Goal: Information Seeking & Learning: Find contact information

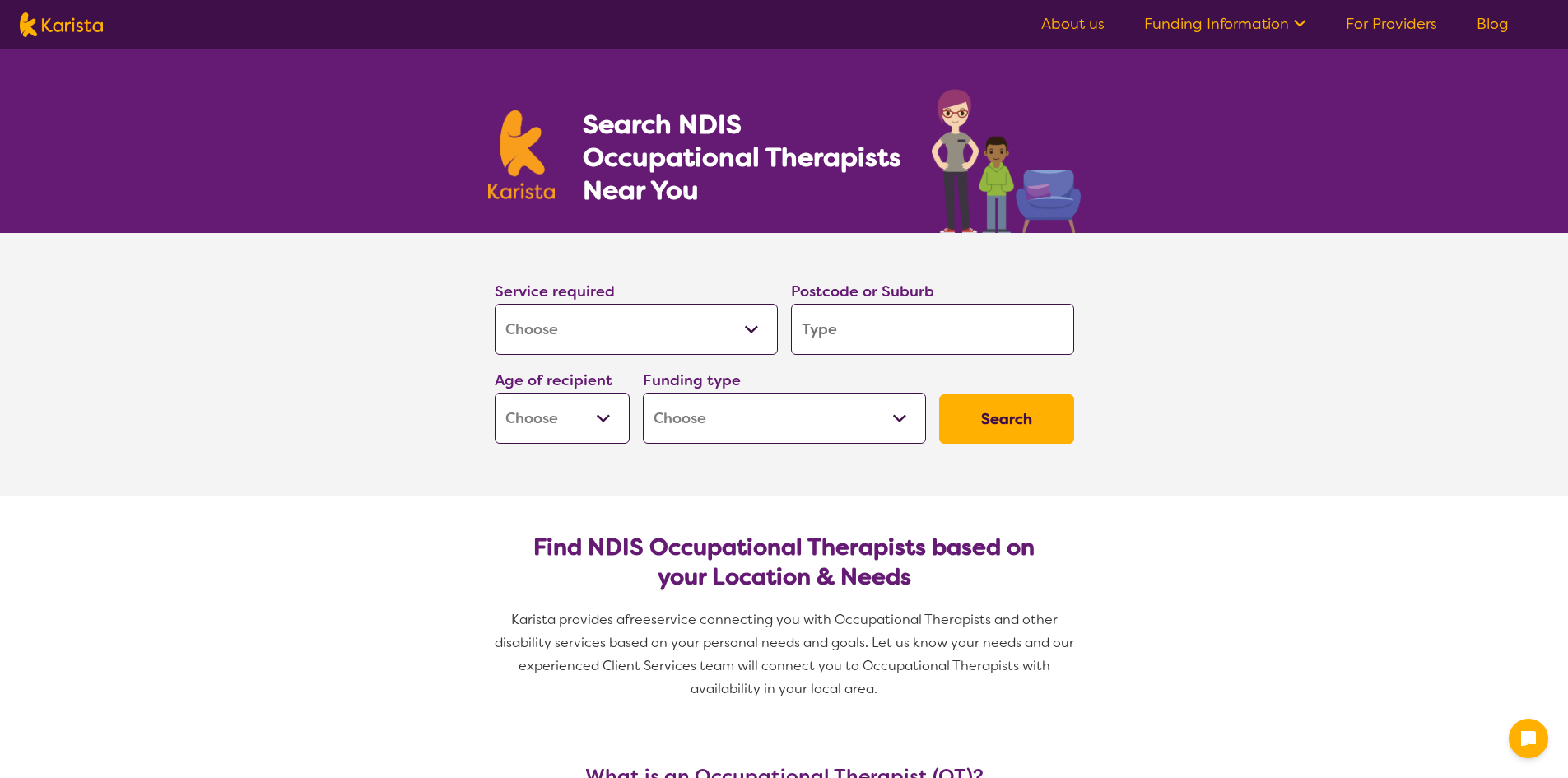
select select "[MEDICAL_DATA]"
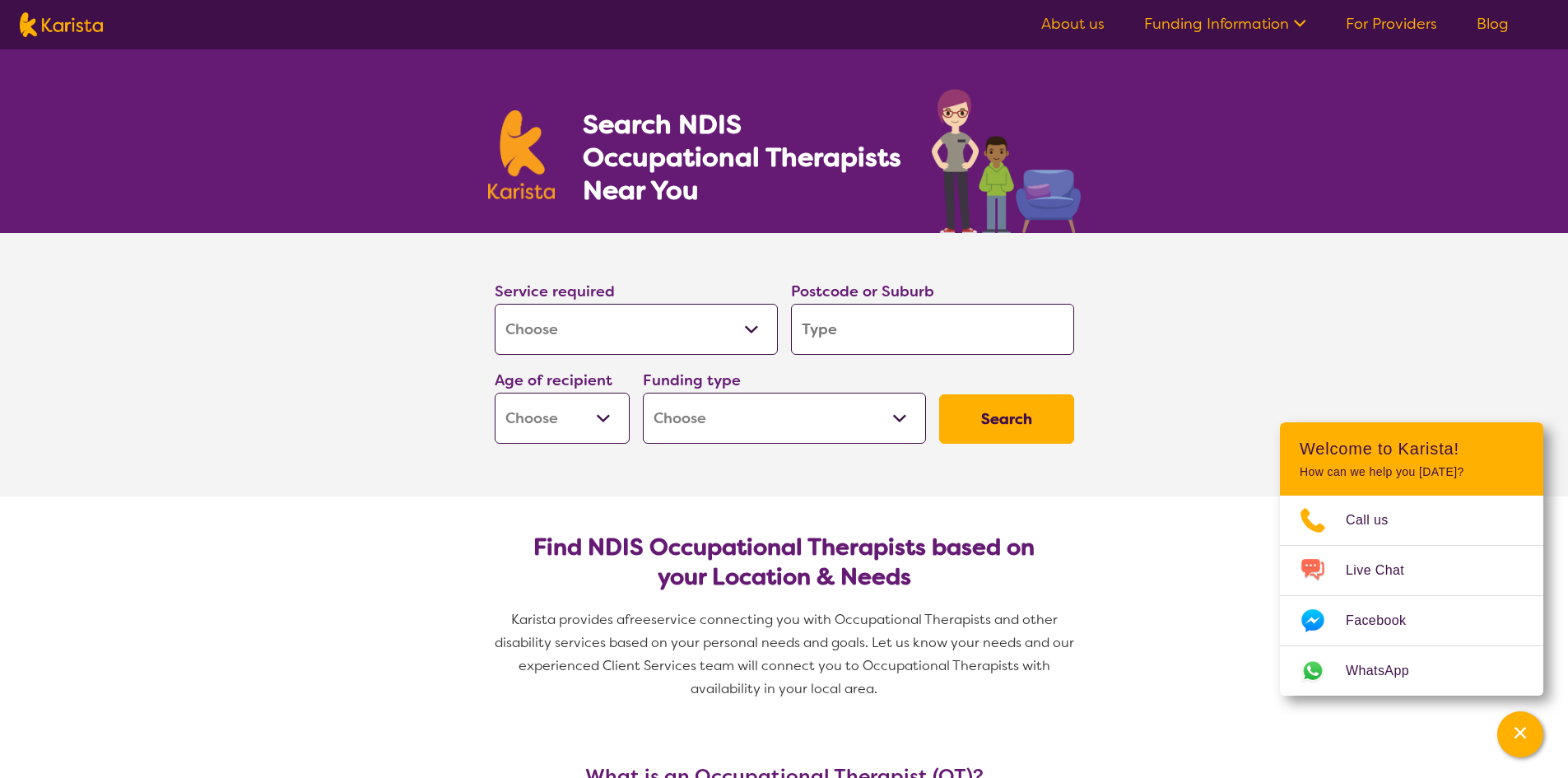
click at [603, 415] on select "Early Childhood - 0 to 9 Child - 10 to 11 Adolescent - 12 to 17 Adult - 18 to 6…" at bounding box center [562, 418] width 135 height 51
select select "AD"
click at [494, 393] on select "Early Childhood - 0 to 9 Child - 10 to 11 Adolescent - 12 to 17 Adult - 18 to 6…" at bounding box center [562, 418] width 135 height 51
select select "AD"
click at [900, 412] on select "Home Care Package (HCP) National Disability Insurance Scheme (NDIS) I don't know" at bounding box center [784, 418] width 283 height 51
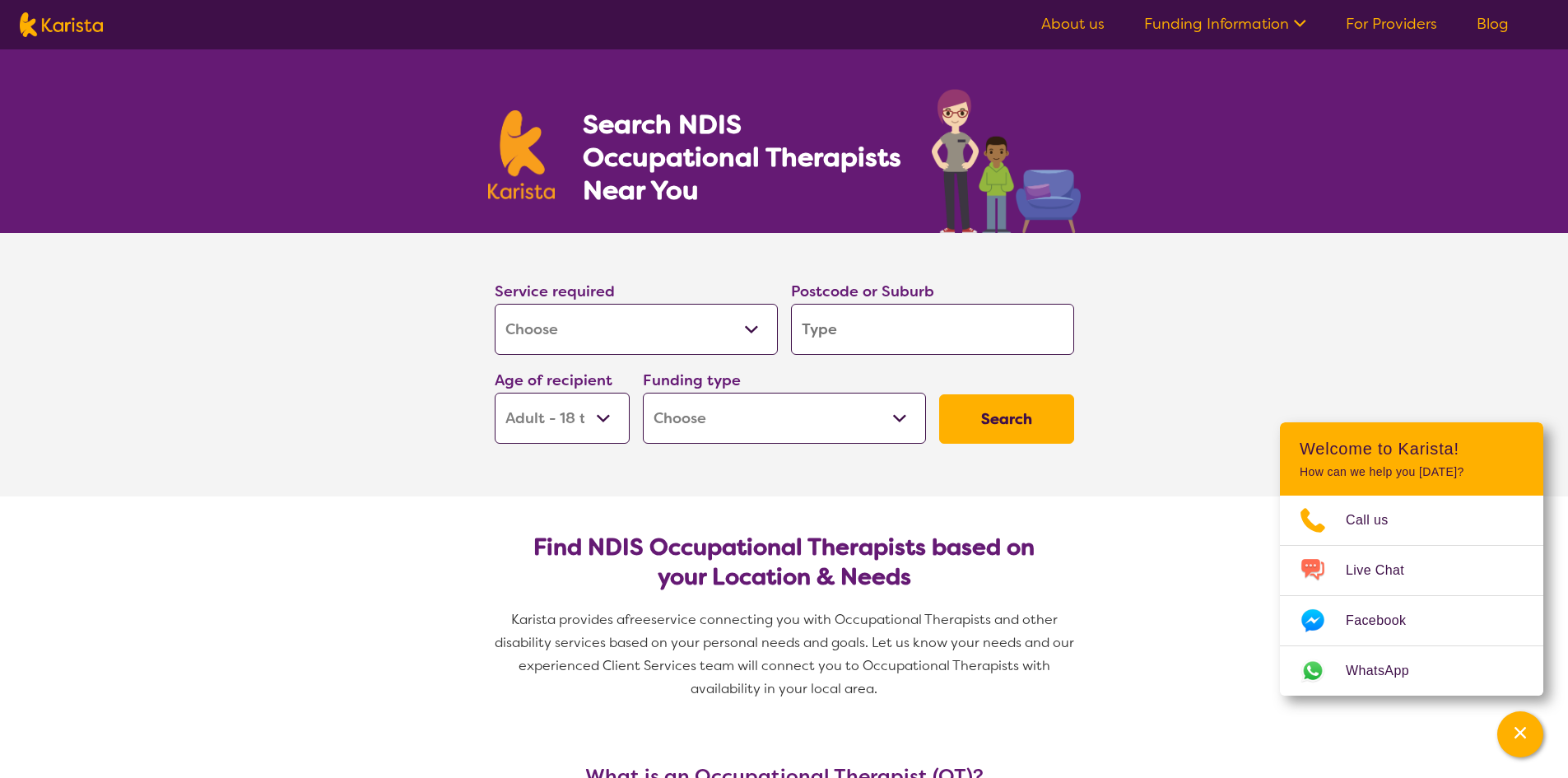
select select "NDIS"
click at [643, 393] on select "Home Care Package (HCP) National Disability Insurance Scheme (NDIS) I don't know" at bounding box center [784, 418] width 283 height 51
select select "NDIS"
drag, startPoint x: 1010, startPoint y: 428, endPoint x: 996, endPoint y: 428, distance: 14.0
click at [1007, 428] on button "Search" at bounding box center [1007, 419] width 135 height 50
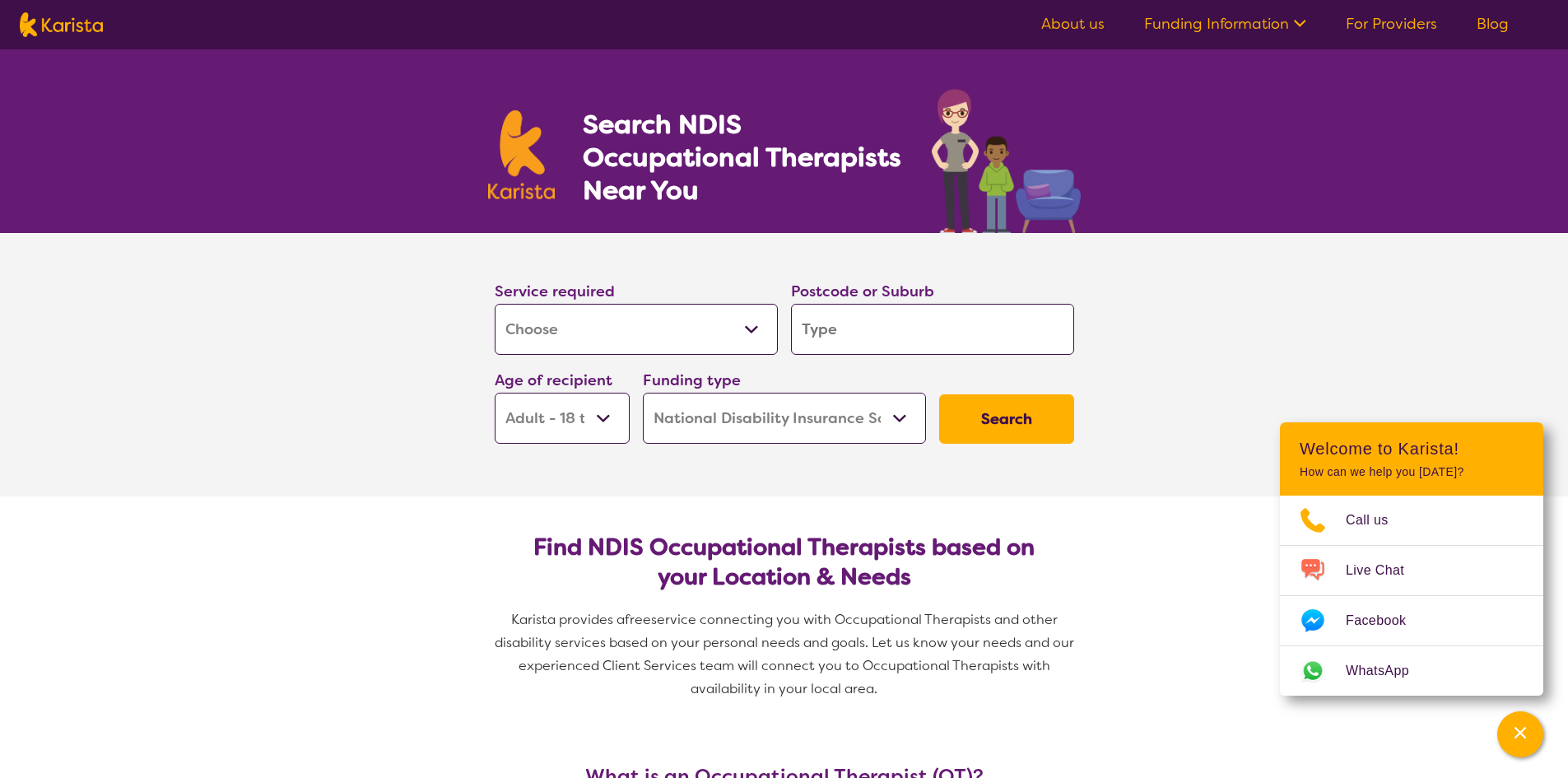
type input "f"
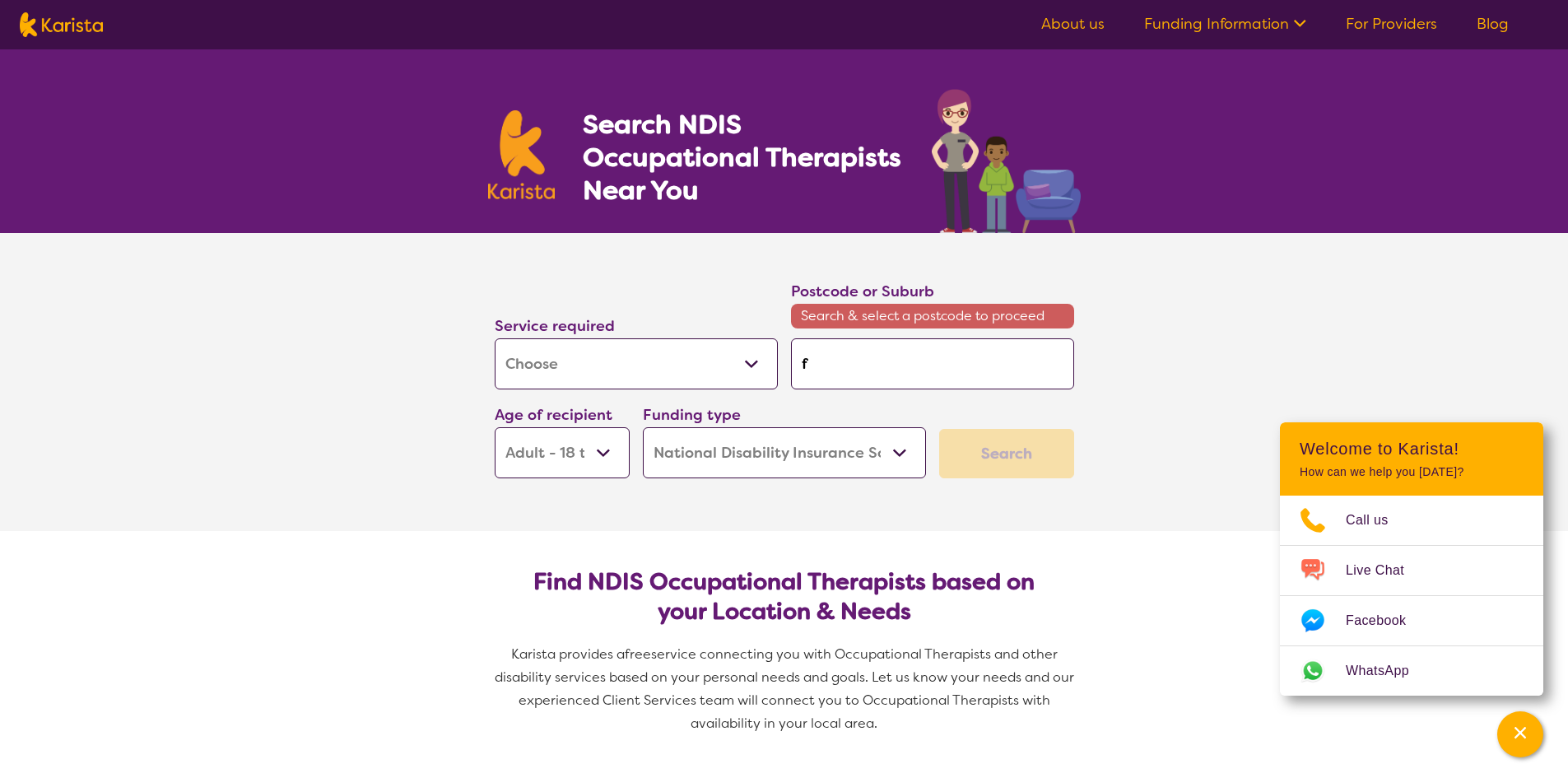
type input "fl"
type input "fle"
type input "flet"
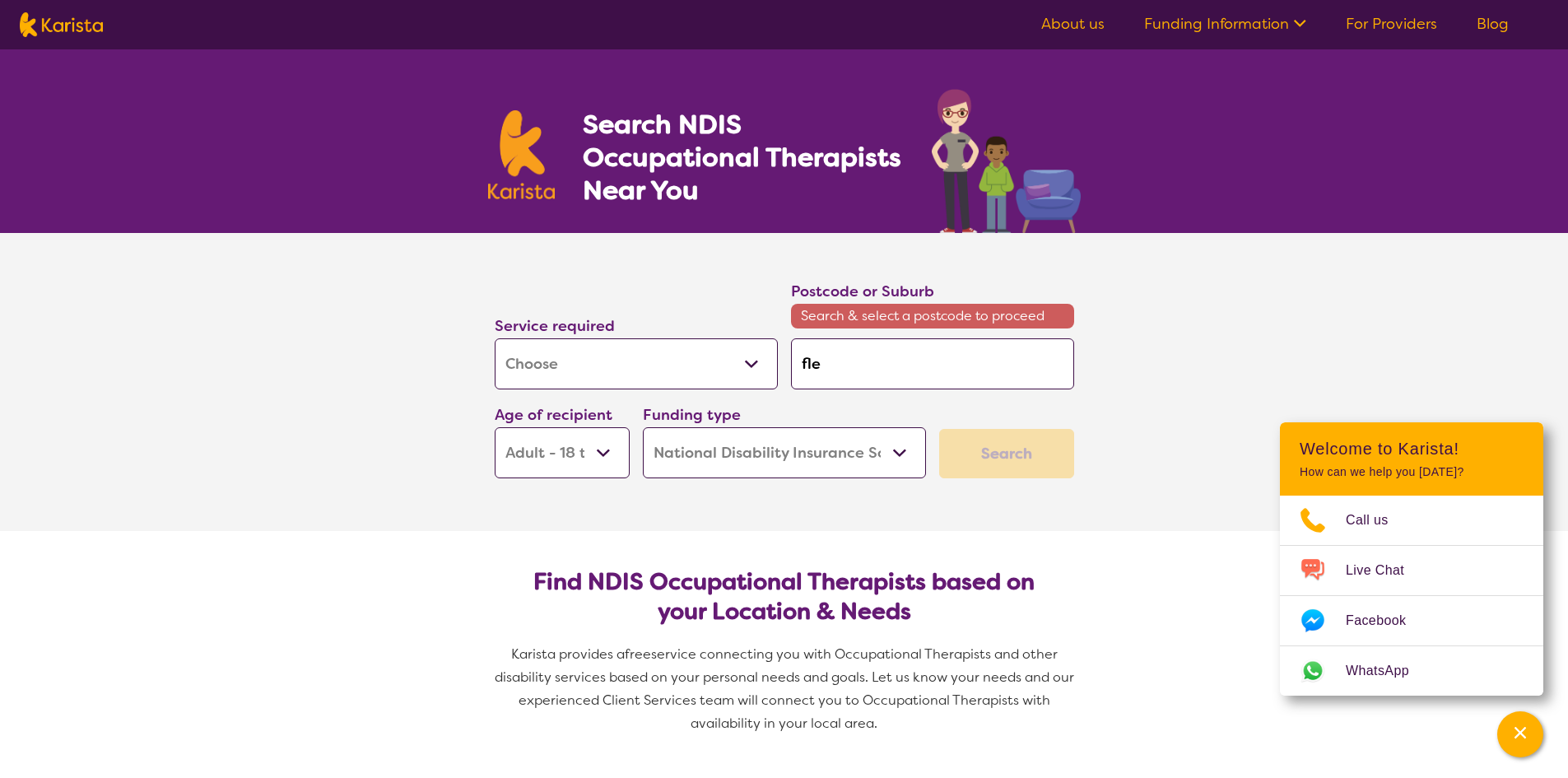
type input "flet"
click at [857, 412] on em "[PERSON_NAME] 2287" at bounding box center [902, 409] width 149 height 17
type input "2287"
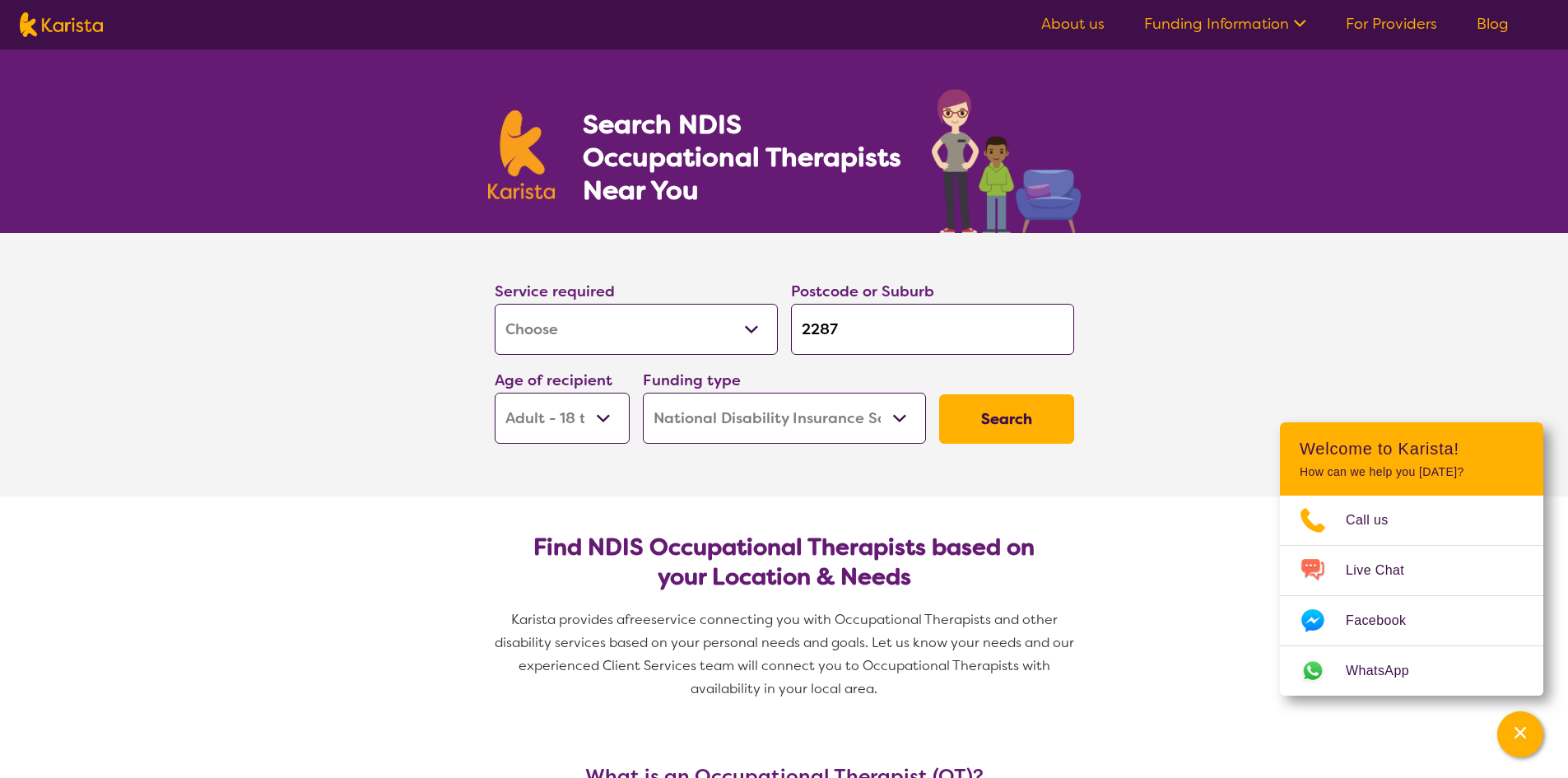
click at [991, 412] on button "Search" at bounding box center [1007, 419] width 135 height 50
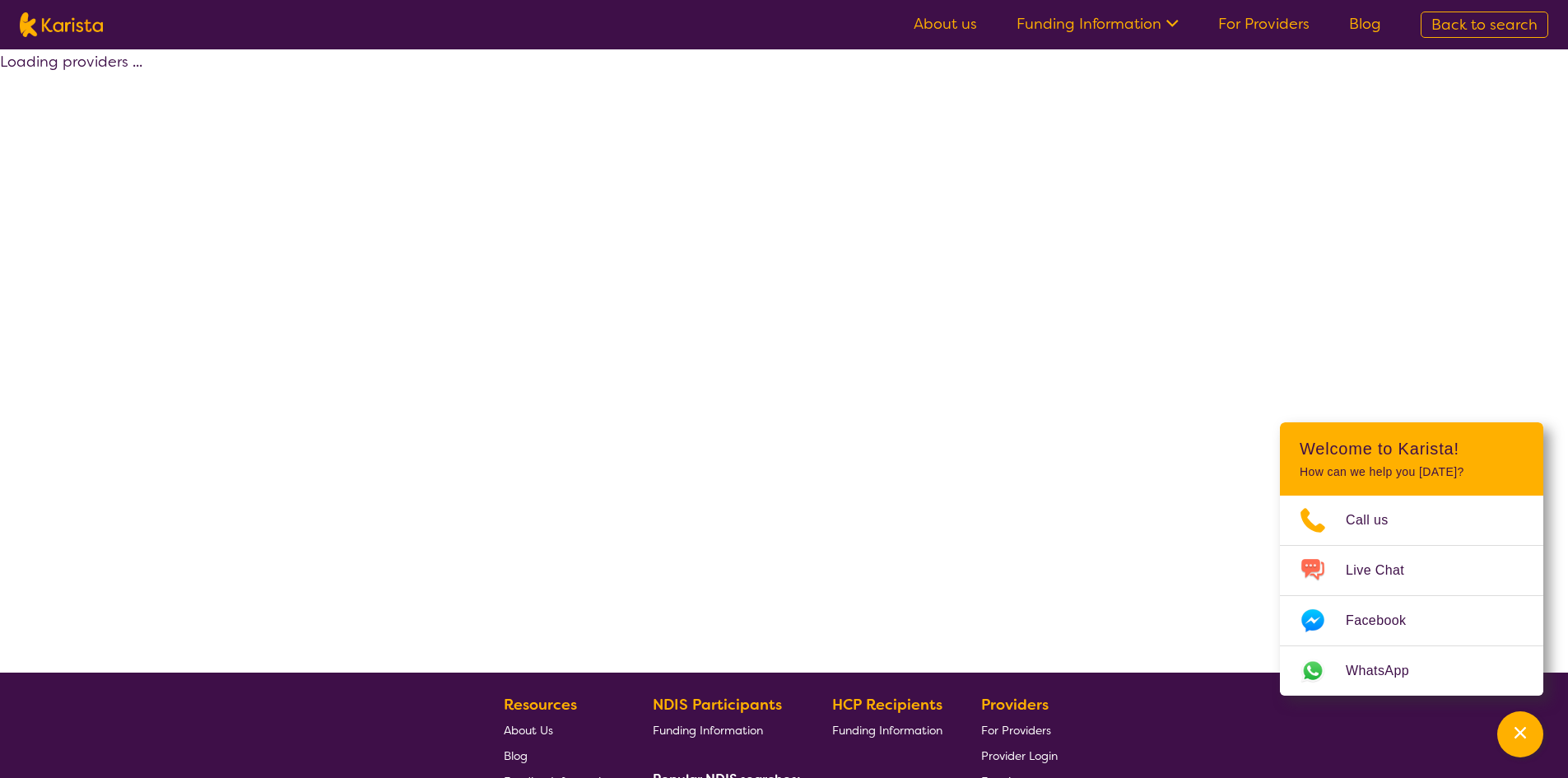
select select "by_score"
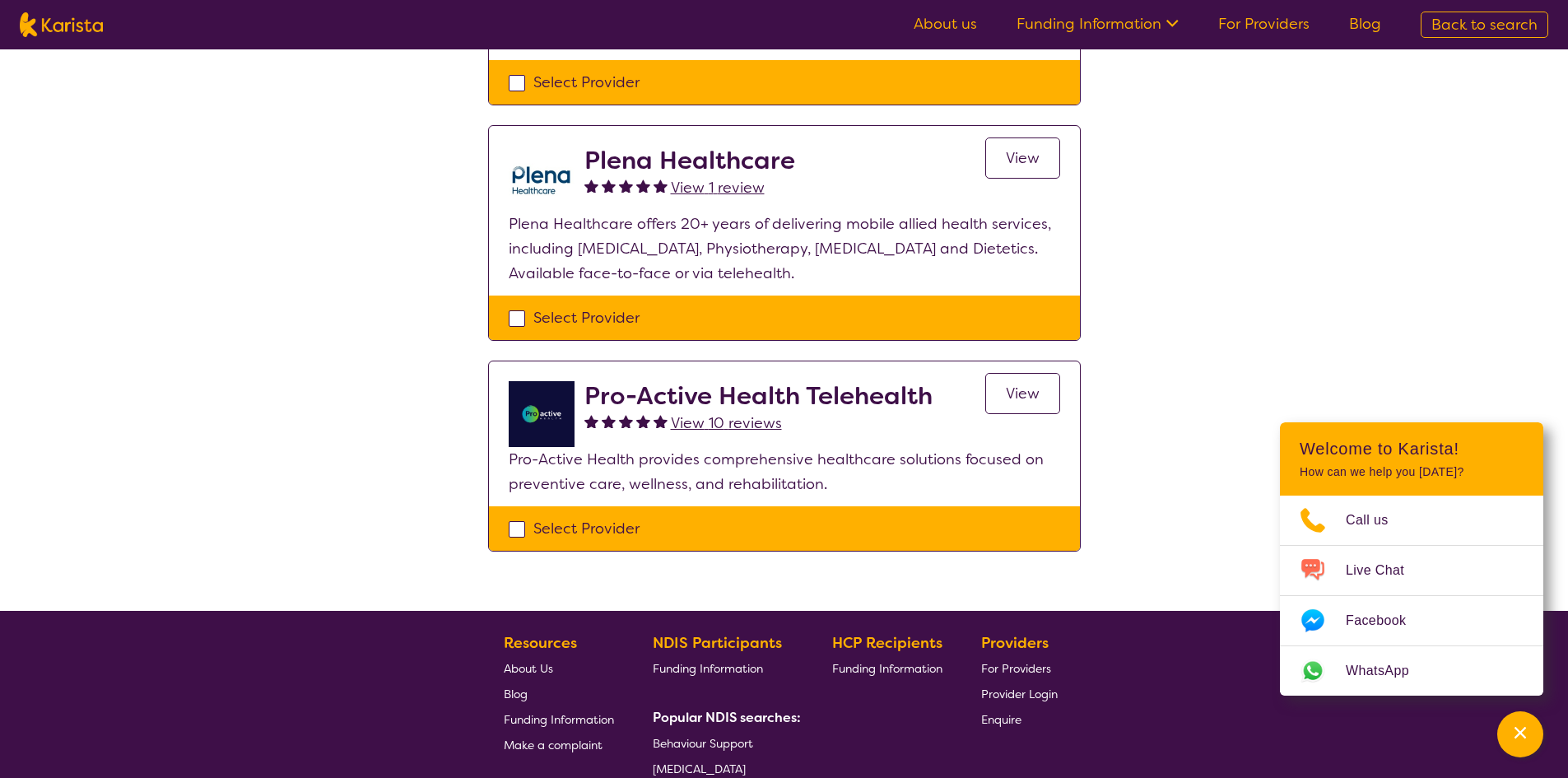
scroll to position [330, 0]
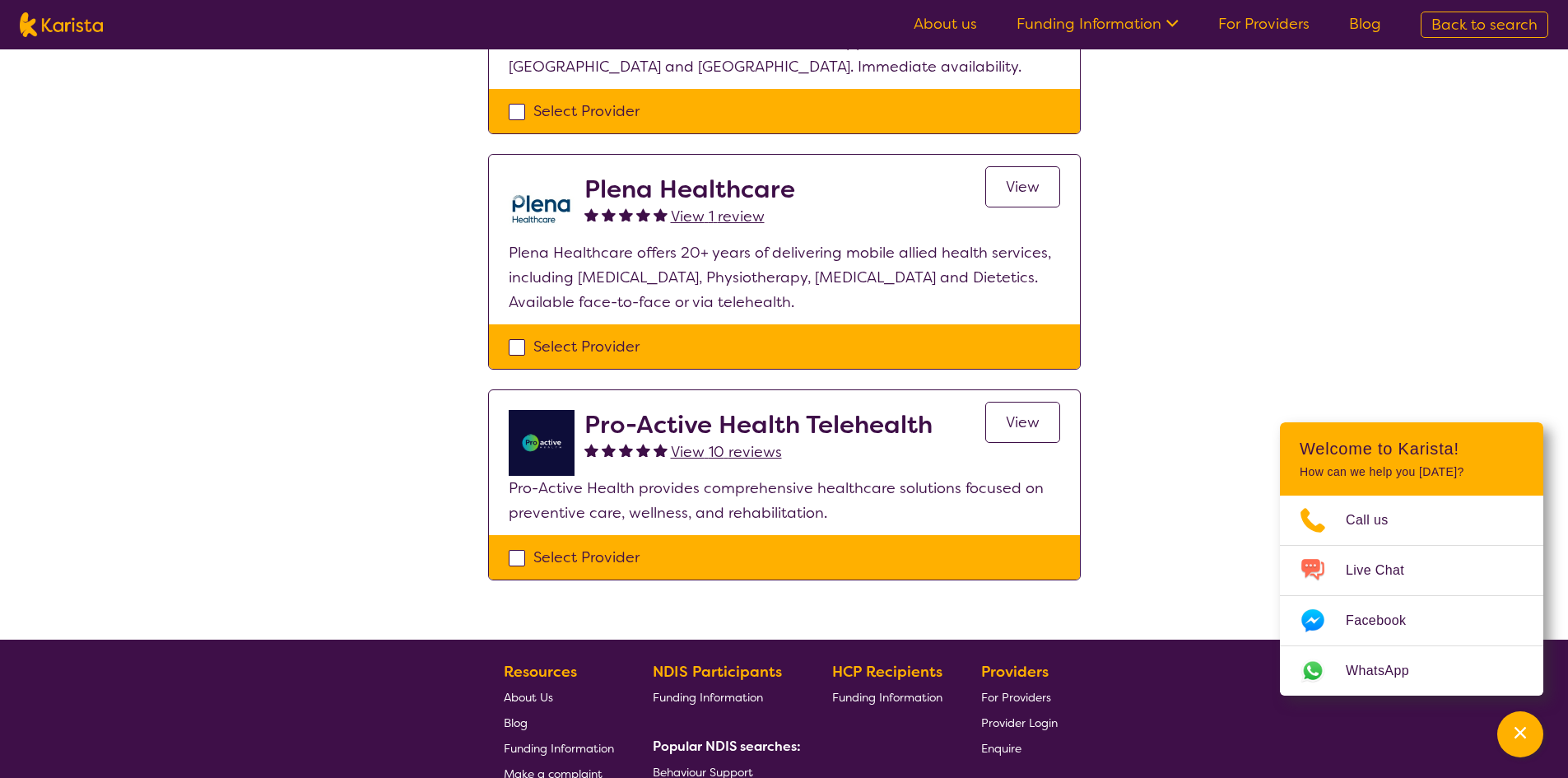
click at [1017, 176] on link "View" at bounding box center [1022, 187] width 75 height 41
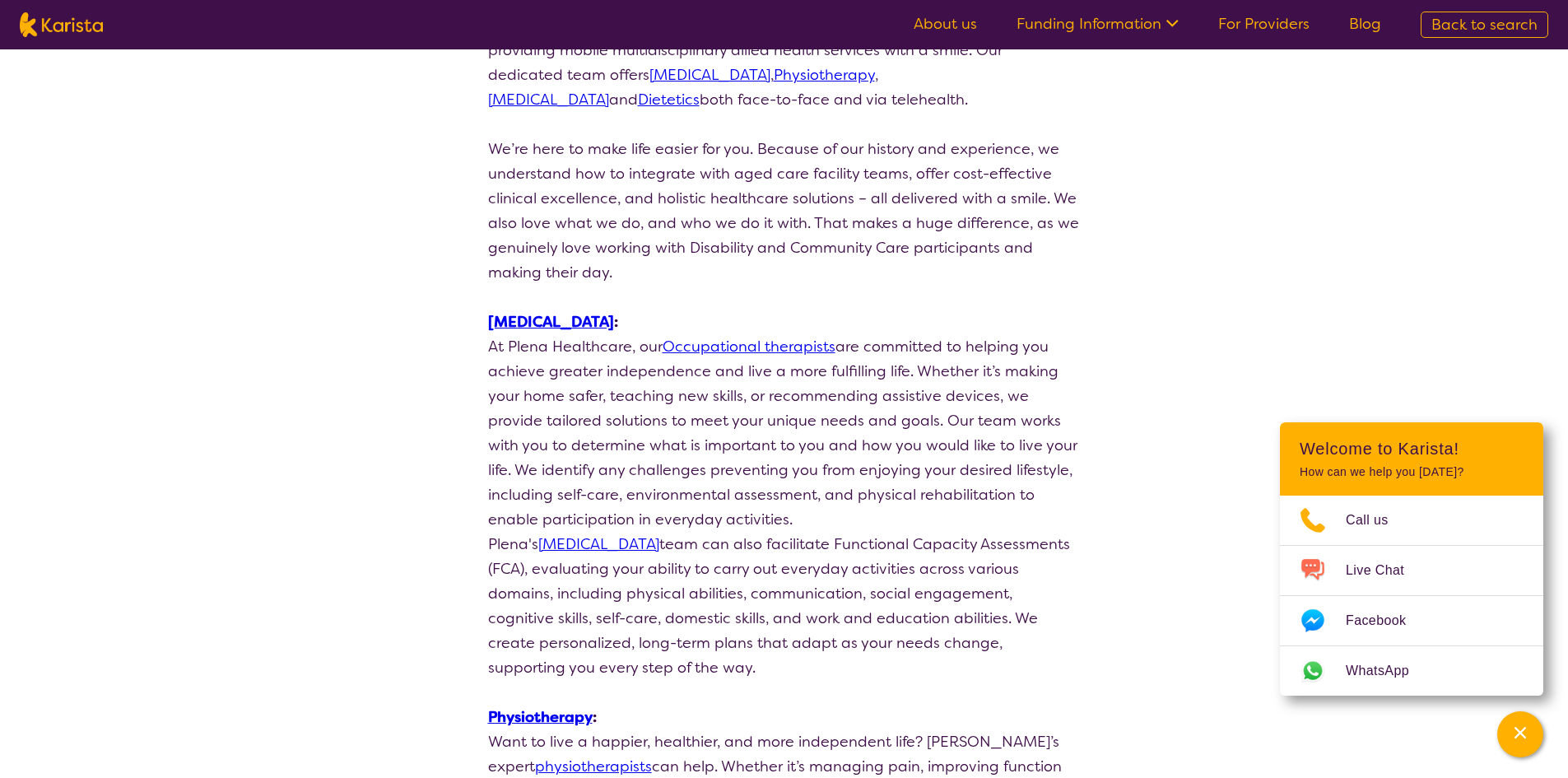
scroll to position [493, 0]
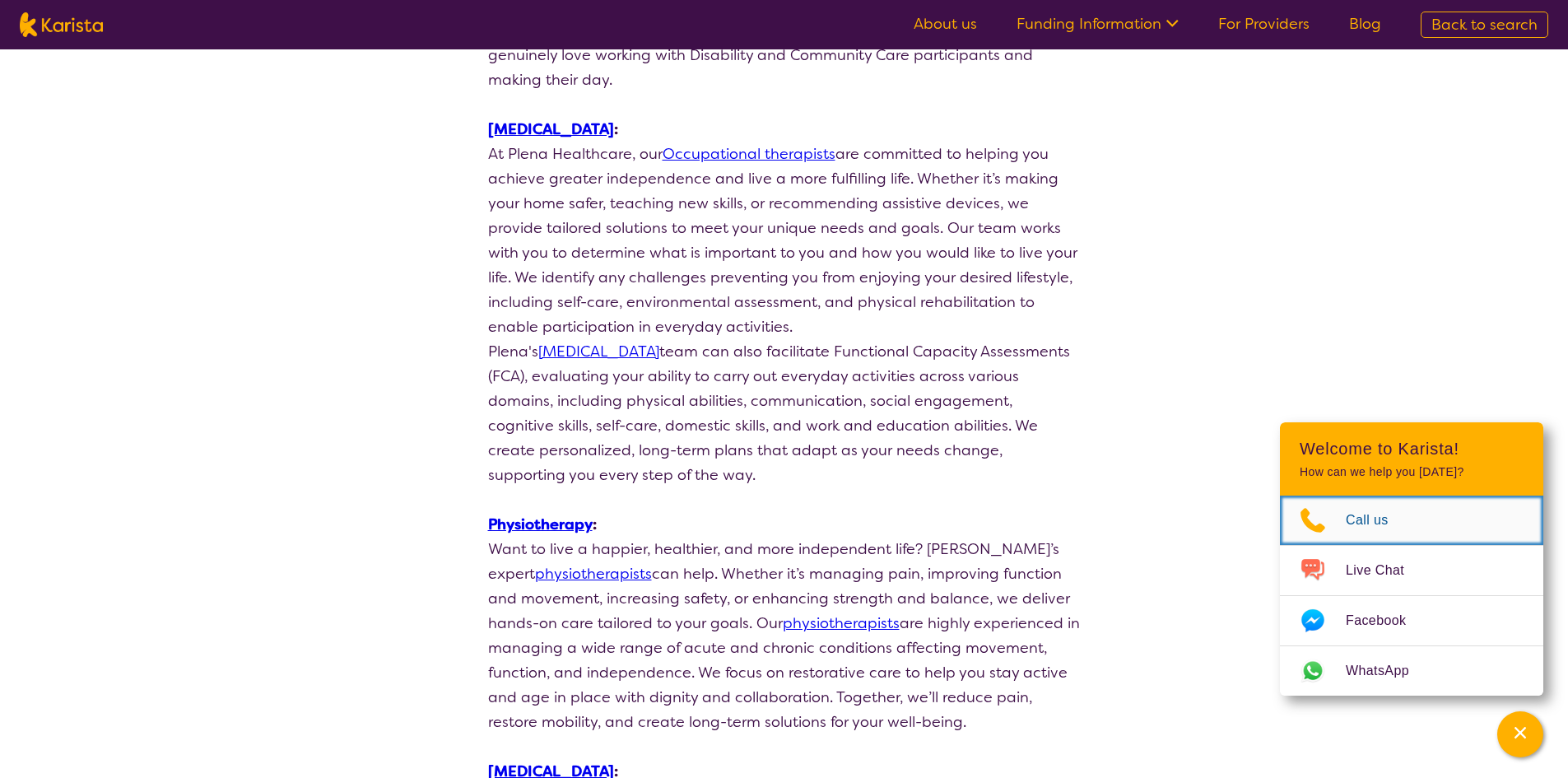
click at [1356, 518] on span "Call us" at bounding box center [1377, 520] width 62 height 24
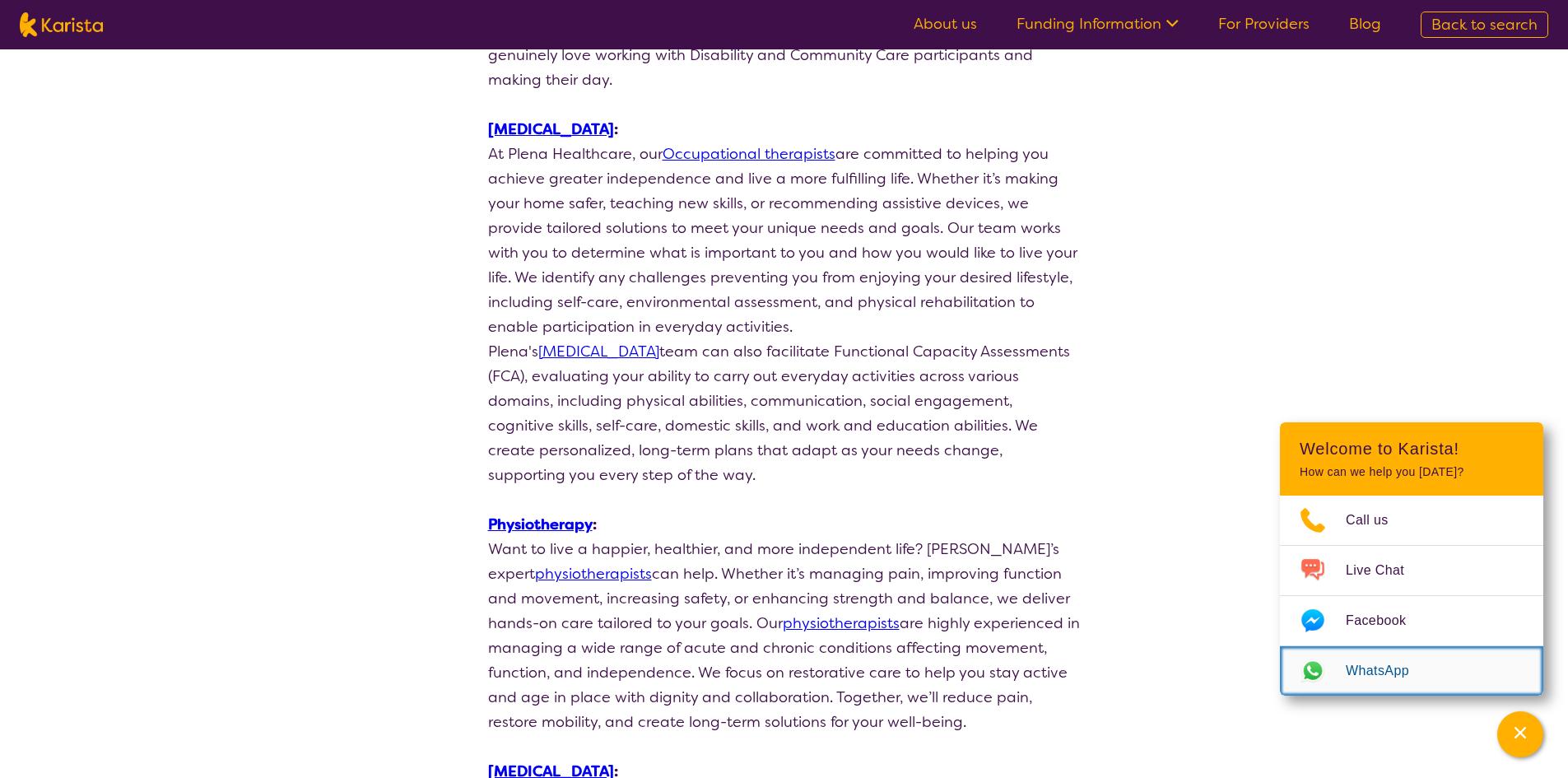
click at [1382, 666] on span "WhatsApp" at bounding box center [1388, 670] width 83 height 24
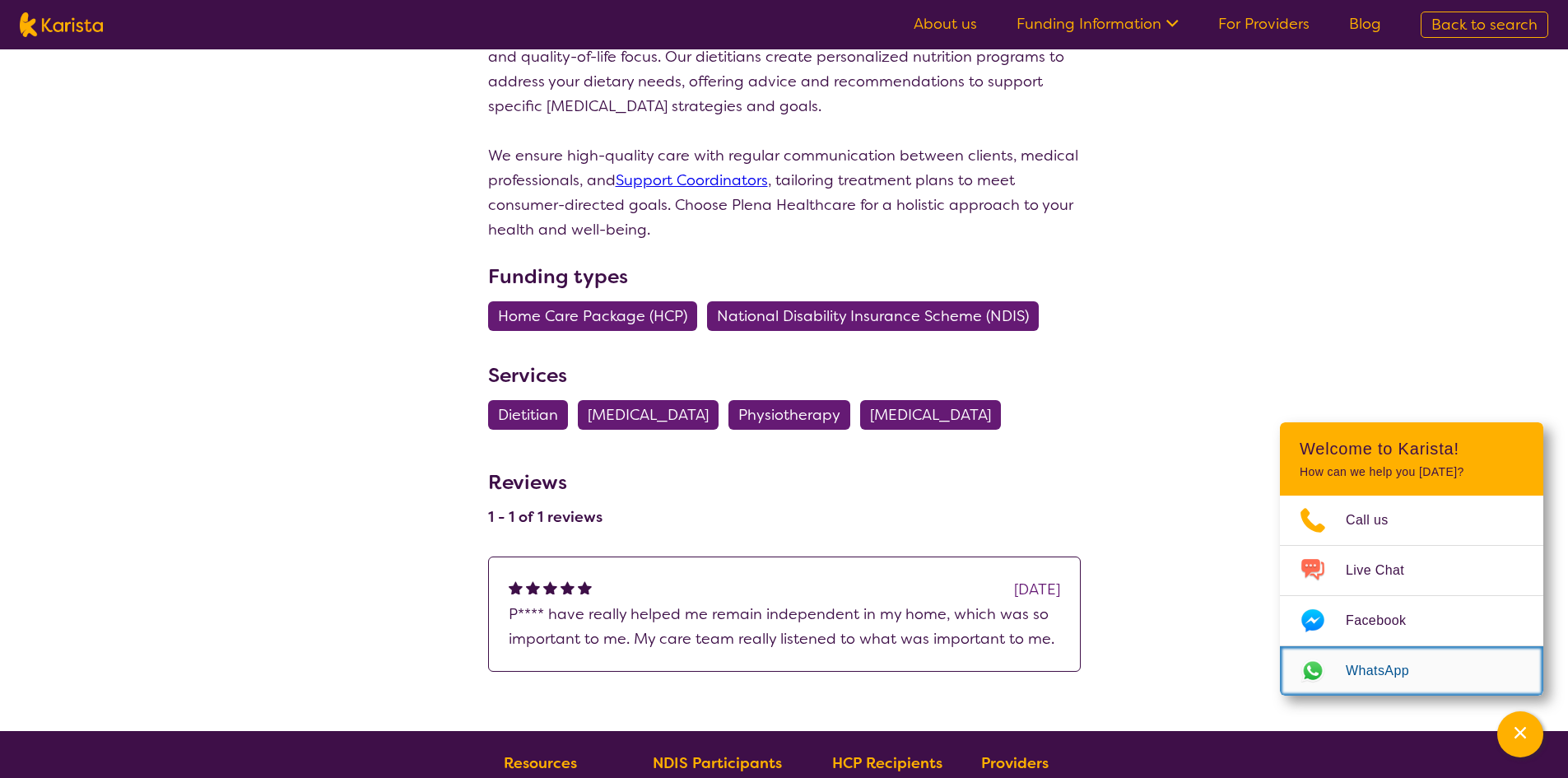
scroll to position [1729, 0]
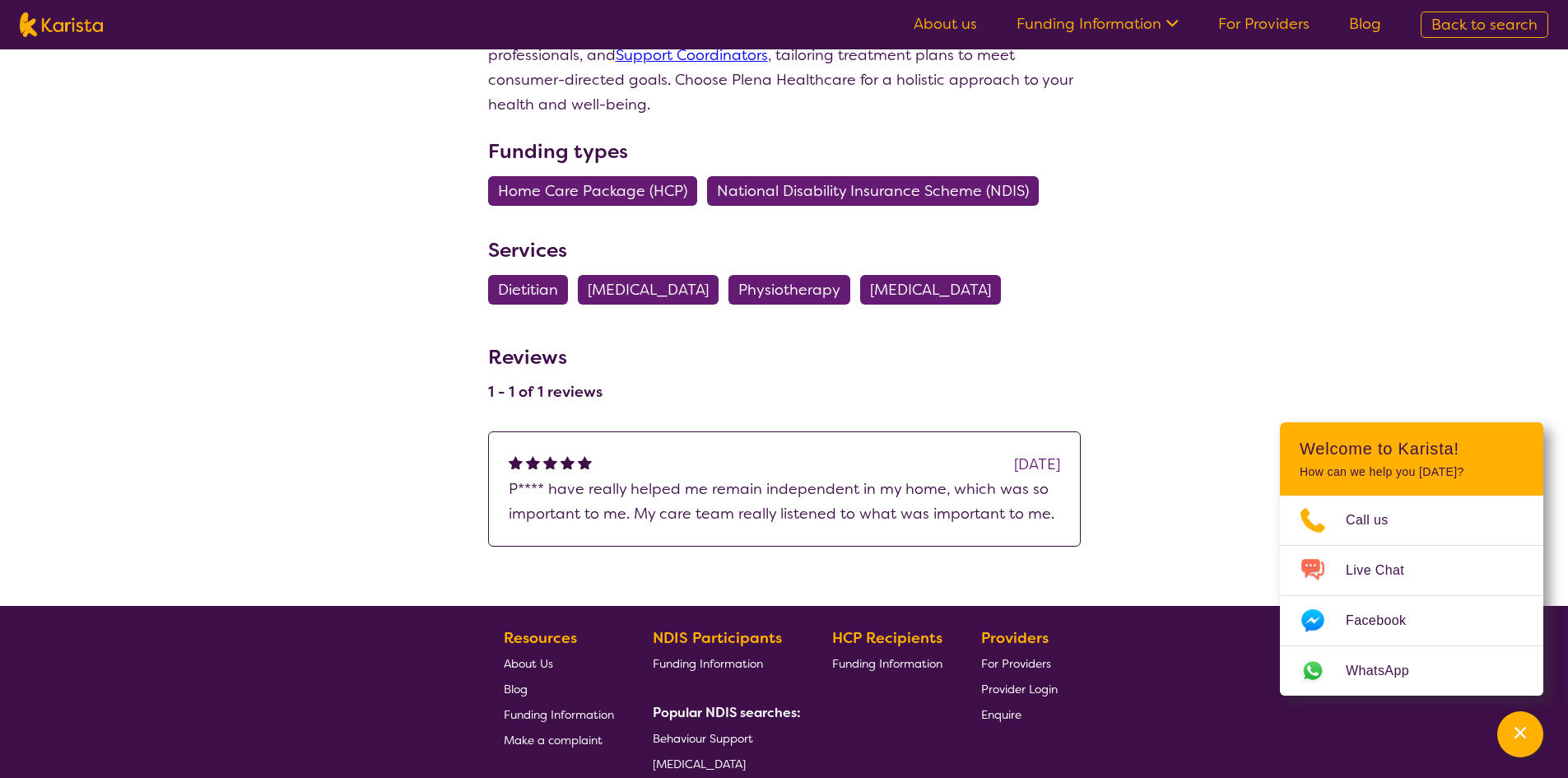
click at [617, 176] on span "Home Care Package (HCP)" at bounding box center [593, 191] width 189 height 30
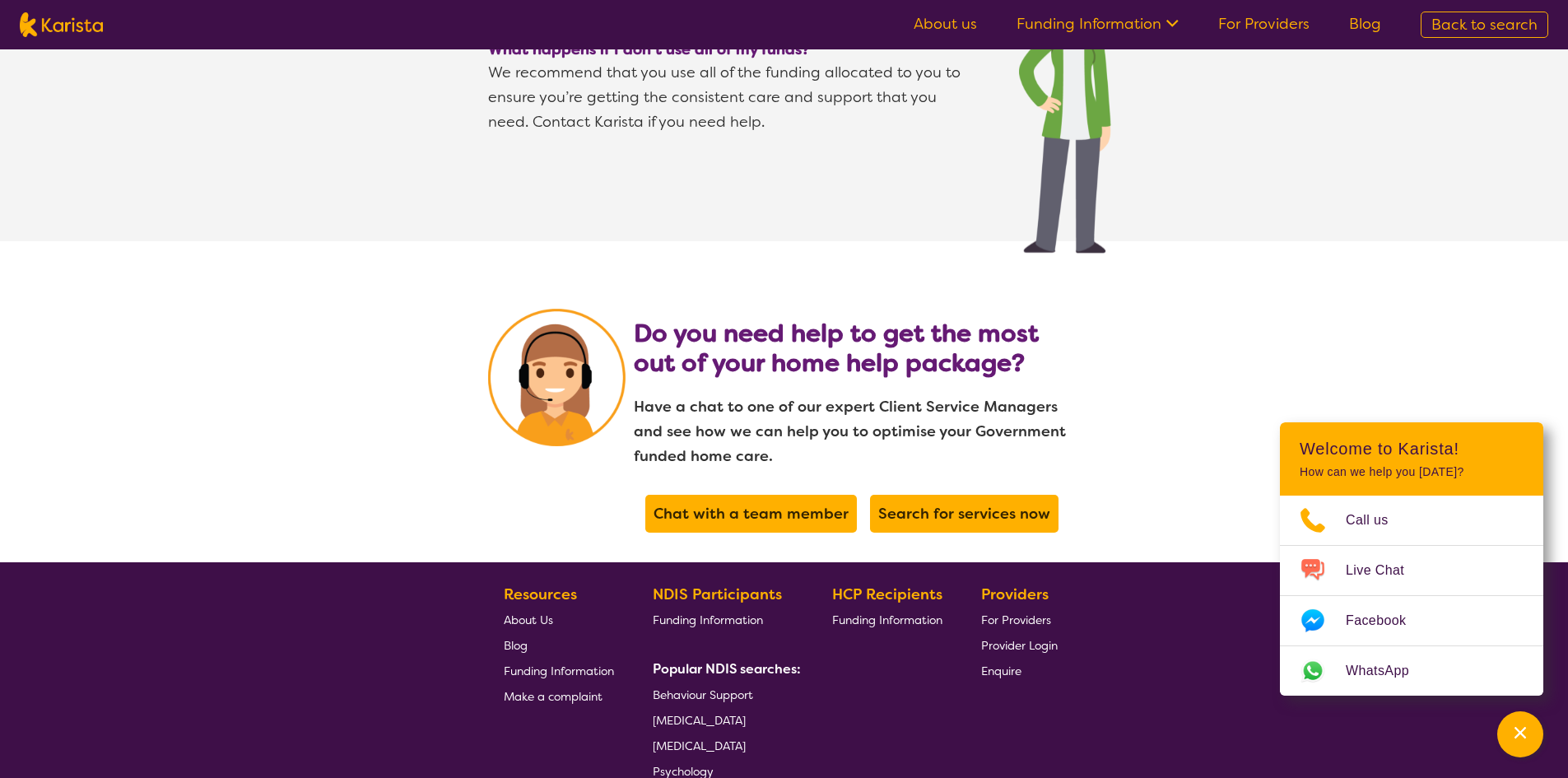
scroll to position [3372, 0]
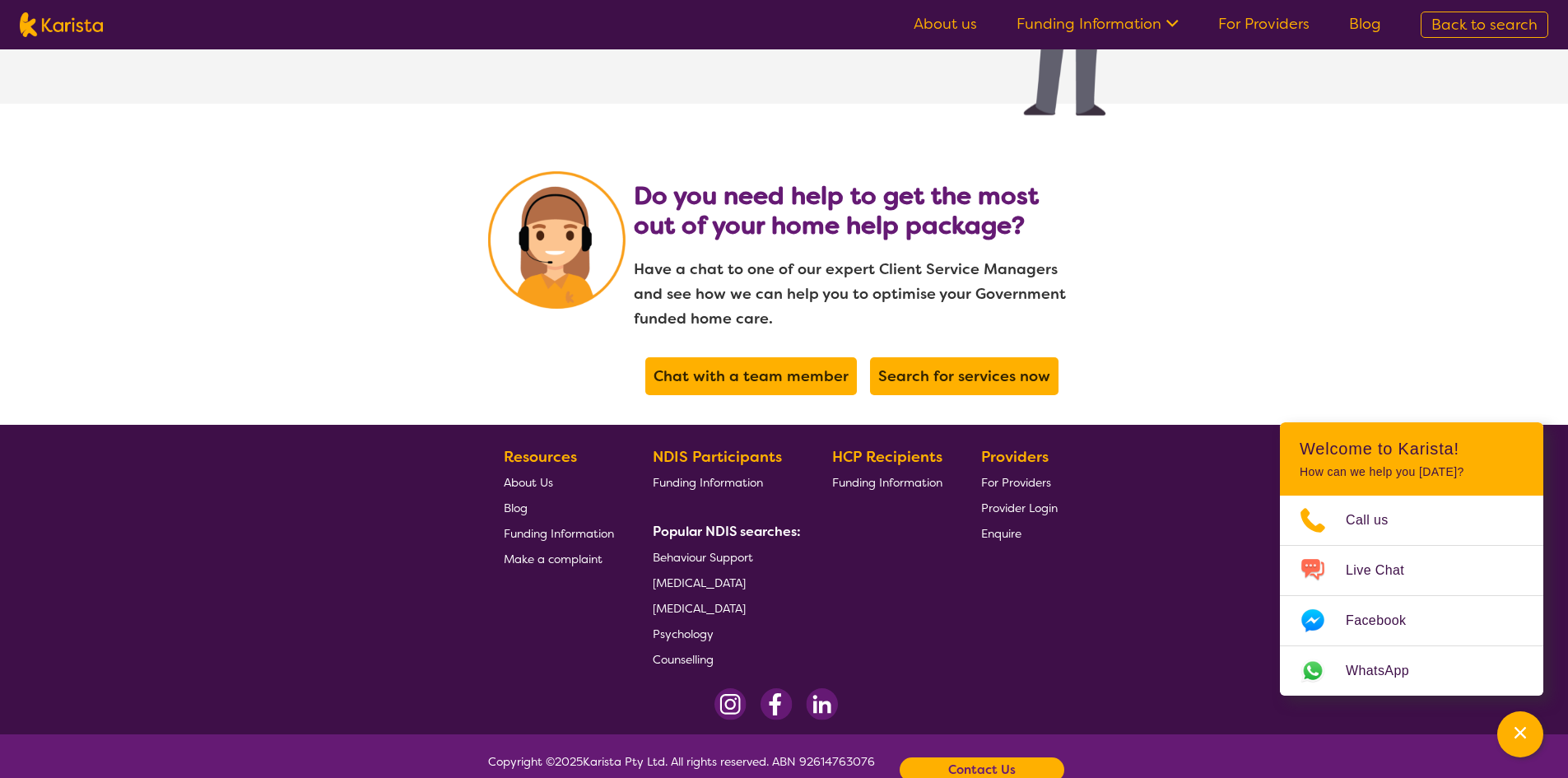
click at [992, 757] on b "Contact Us" at bounding box center [982, 769] width 68 height 24
